Goal: Task Accomplishment & Management: Manage account settings

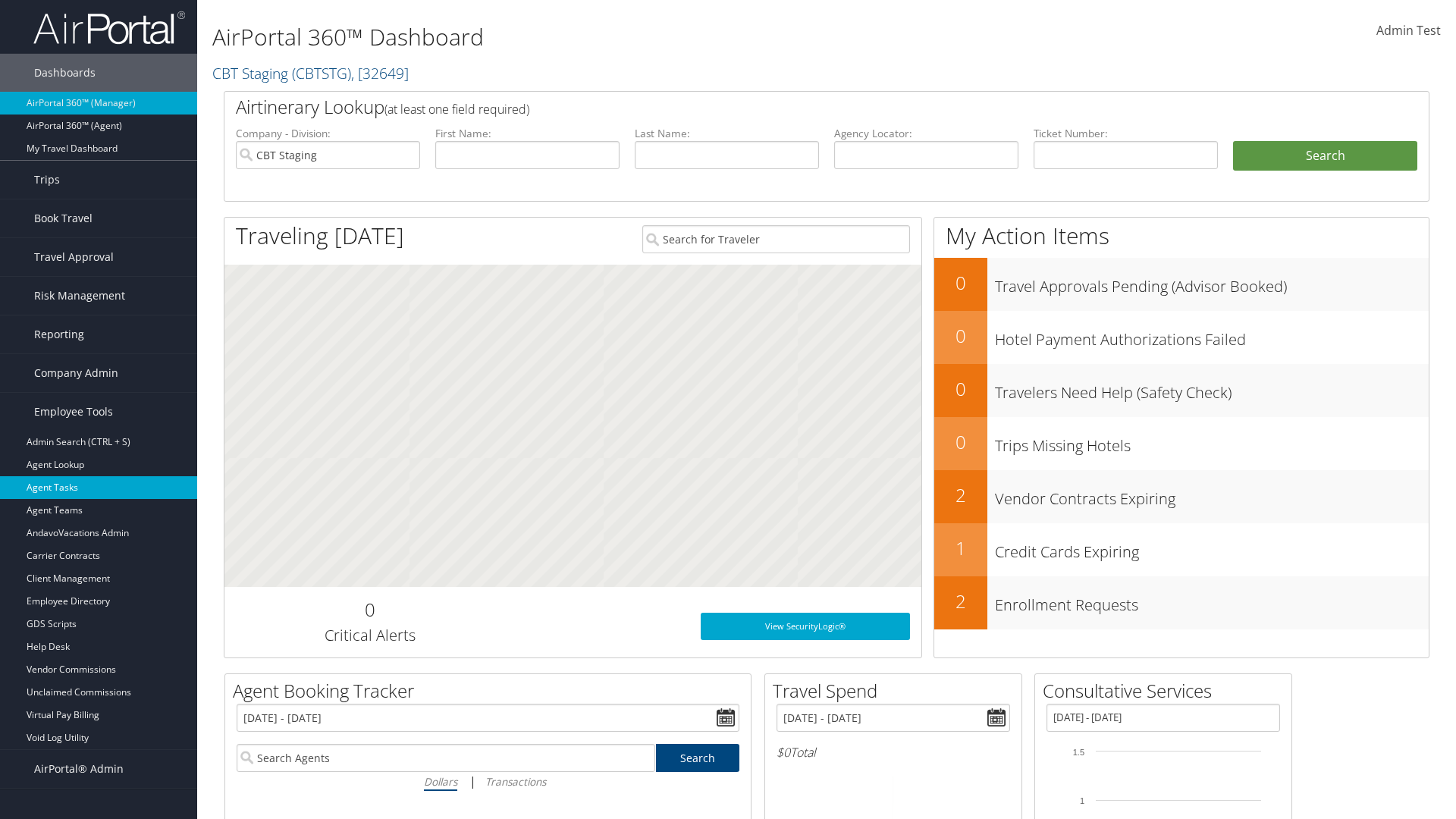
click at [99, 488] on link "Agent Tasks" at bounding box center [99, 488] width 198 height 23
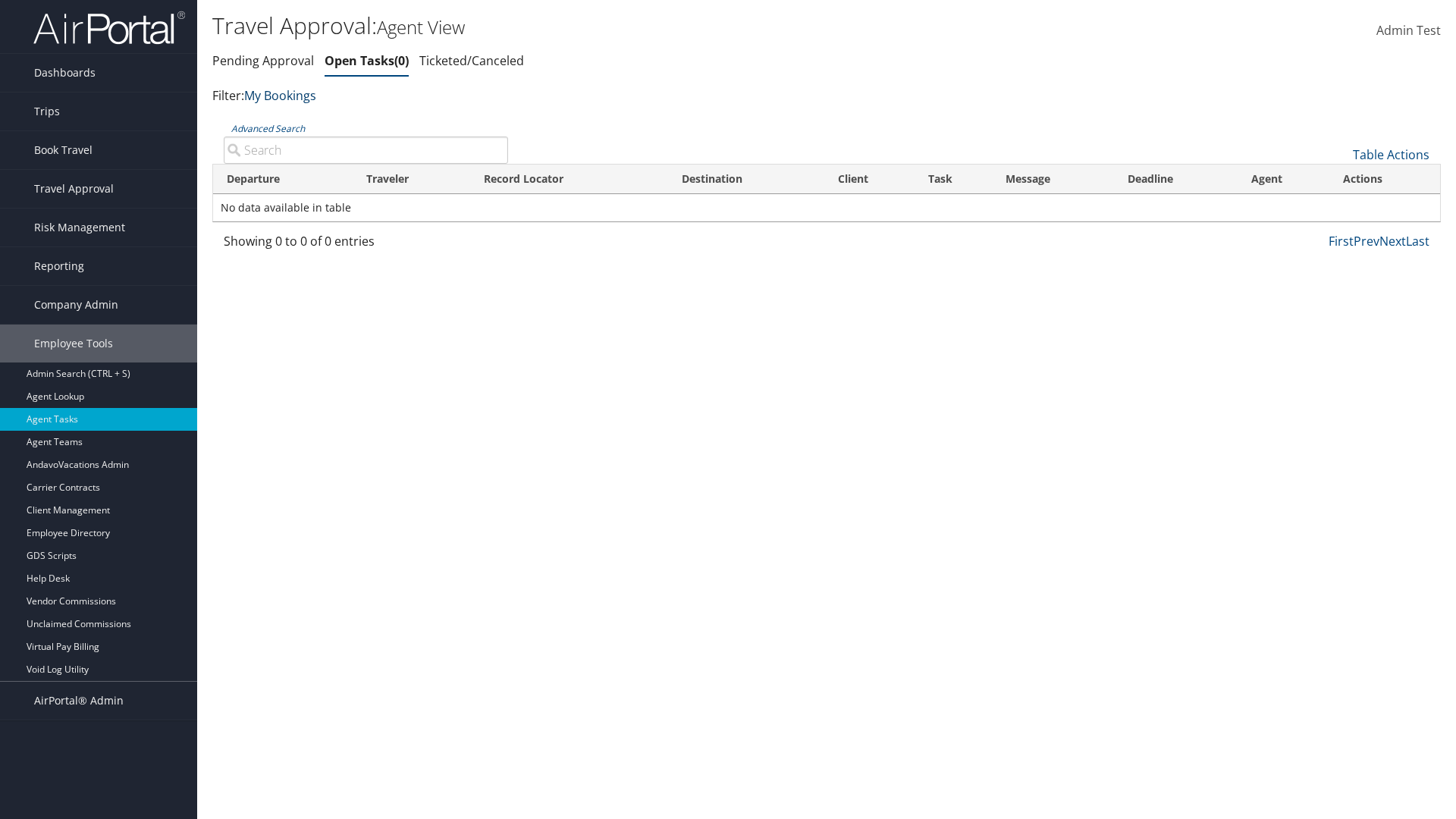
click at [282, 95] on link "My Bookings" at bounding box center [280, 96] width 72 height 17
click at [348, 119] on link "My TMC" at bounding box center [348, 119] width 200 height 26
